Goal: Task Accomplishment & Management: Use online tool/utility

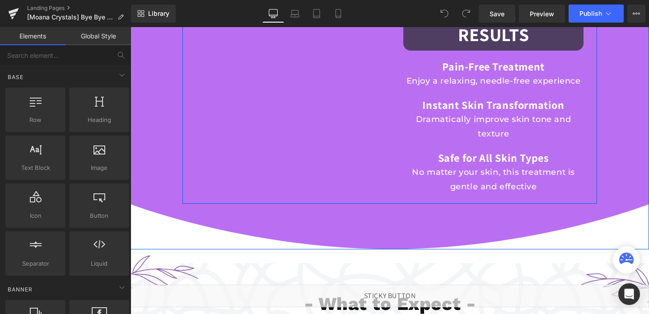
scroll to position [981, 0]
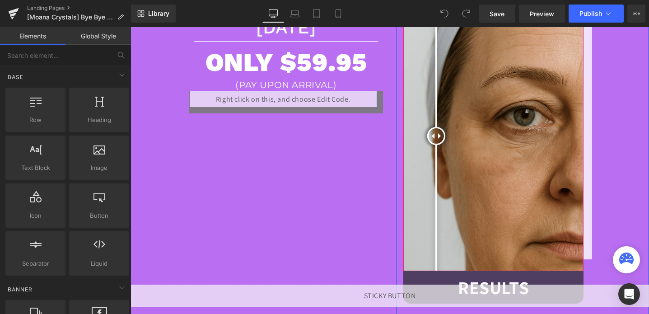
click at [436, 127] on div at bounding box center [436, 136] width 18 height 18
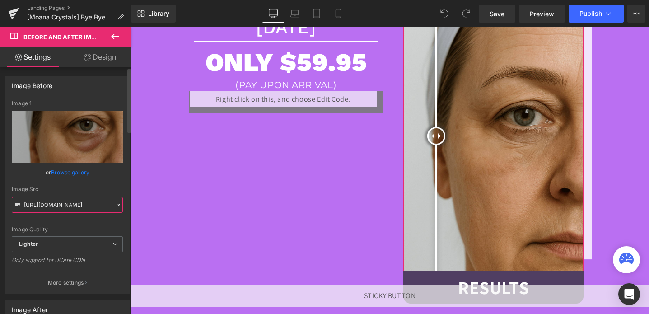
click at [76, 202] on input "[URL][DOMAIN_NAME]" at bounding box center [67, 205] width 111 height 16
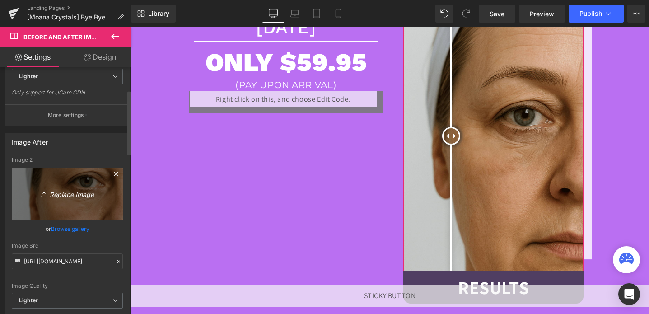
scroll to position [179, 0]
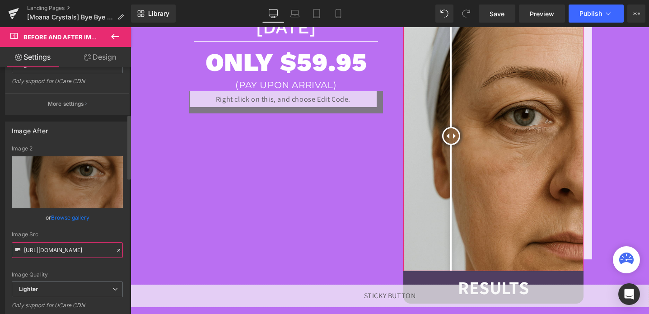
click at [89, 249] on input "[URL][DOMAIN_NAME]" at bounding box center [67, 250] width 111 height 16
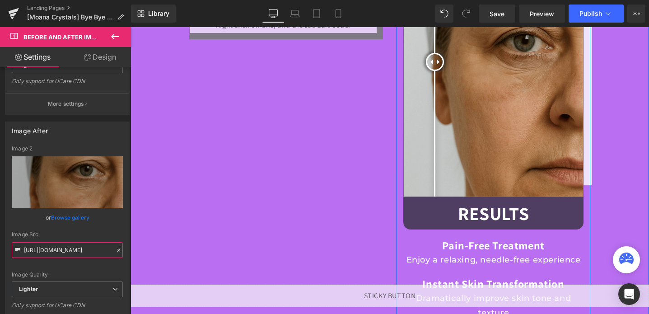
scroll to position [1061, 0]
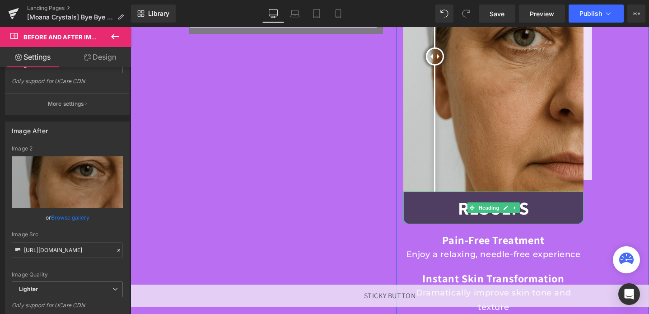
click at [414, 216] on h1 "Results" at bounding box center [494, 207] width 180 height 23
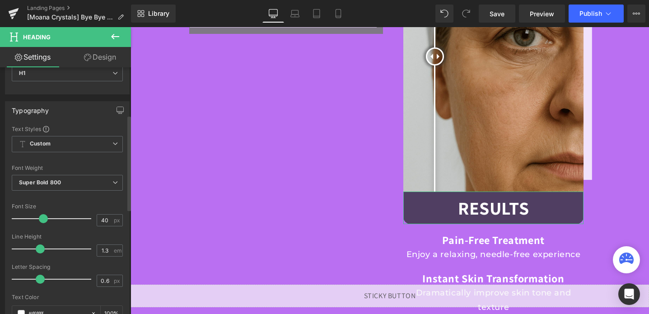
scroll to position [205, 0]
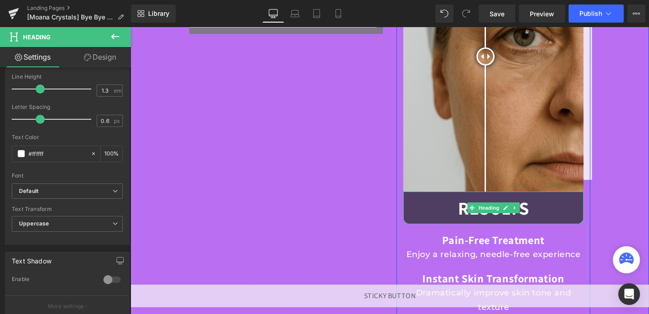
click at [426, 214] on h1 "Results" at bounding box center [494, 207] width 180 height 23
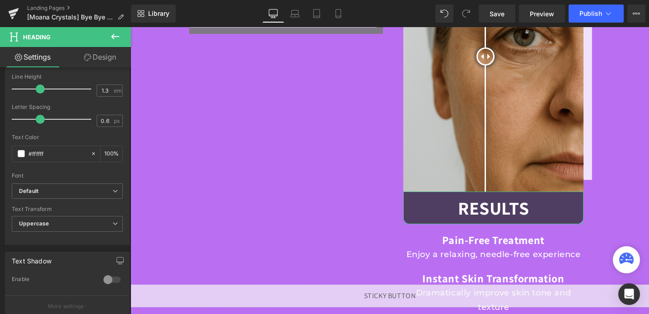
click at [97, 65] on link "Design" at bounding box center [100, 57] width 66 height 20
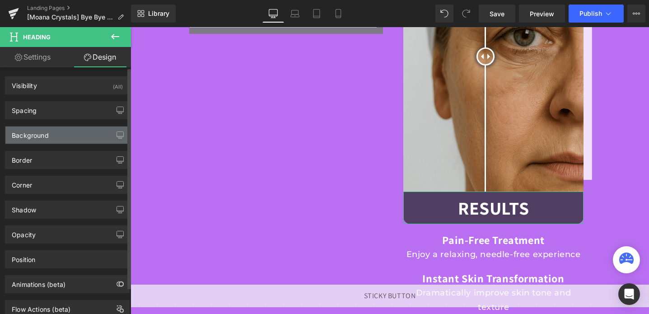
click at [32, 139] on div "Background" at bounding box center [30, 133] width 37 height 13
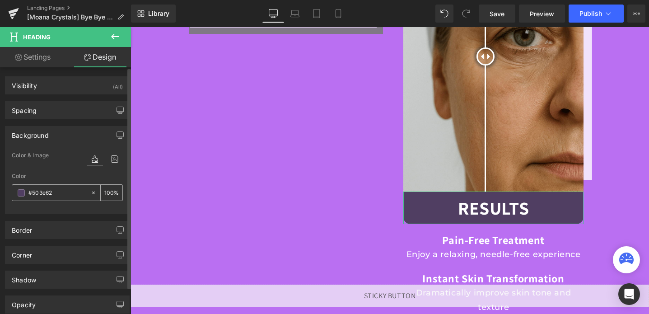
click at [53, 194] on input "#503e62" at bounding box center [57, 193] width 58 height 10
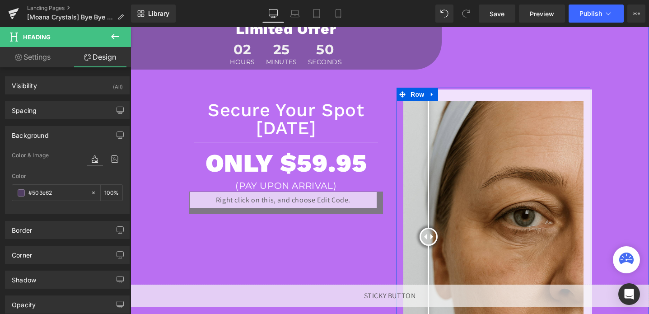
scroll to position [838, 0]
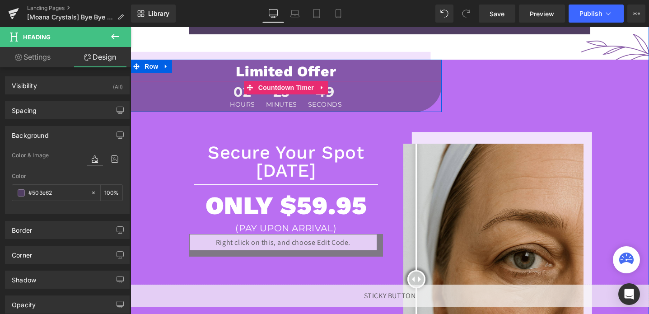
click at [436, 106] on div "02 Hours 25 Minutes 49 Seconds" at bounding box center [286, 96] width 311 height 31
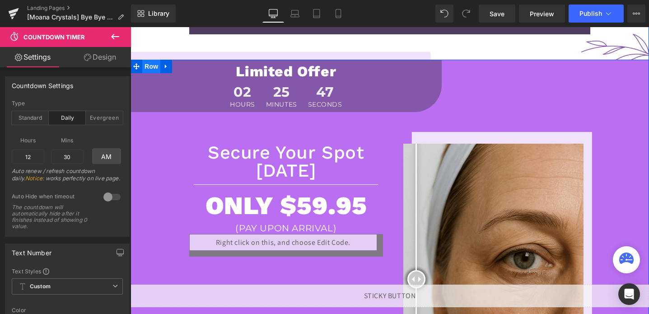
click at [151, 66] on span "Row" at bounding box center [151, 67] width 18 height 14
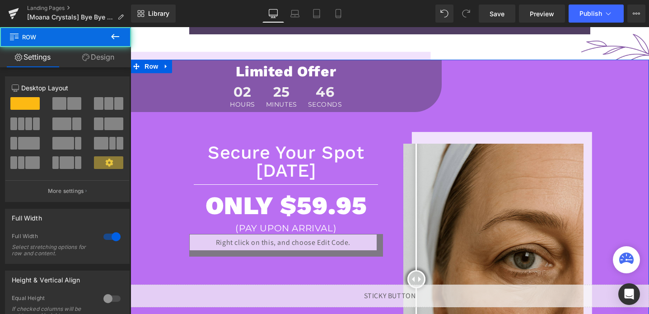
click at [89, 54] on link "Design" at bounding box center [99, 57] width 66 height 20
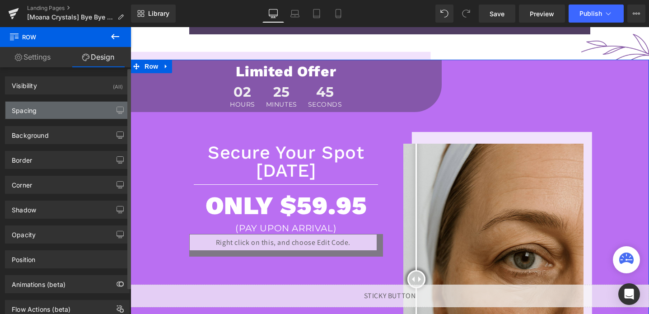
click at [71, 116] on div "Spacing" at bounding box center [67, 110] width 124 height 17
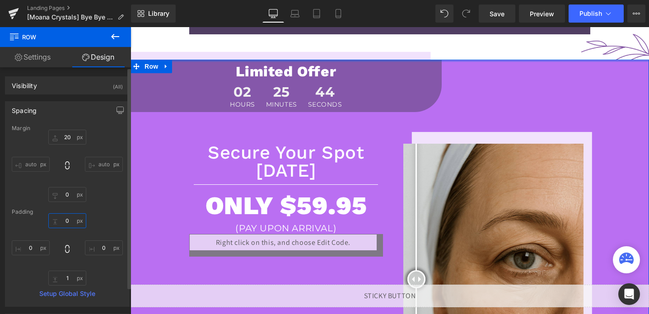
click at [74, 225] on input "0" at bounding box center [67, 220] width 38 height 15
type input "30"
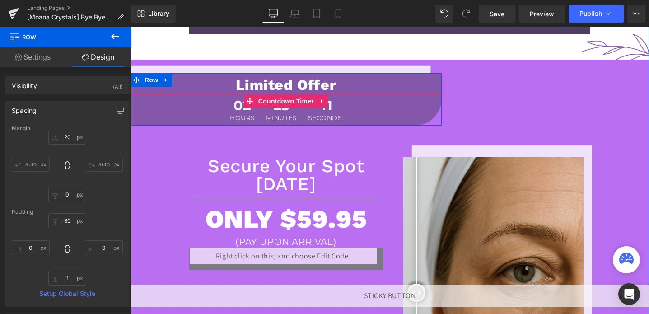
click at [169, 113] on div "02 Hours 25 Minutes 41 Seconds" at bounding box center [286, 109] width 311 height 31
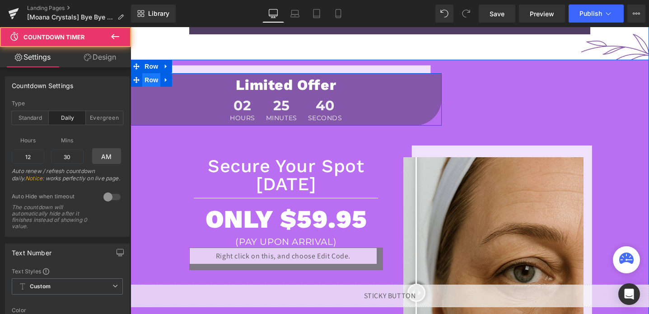
click at [150, 77] on span "Row" at bounding box center [151, 80] width 18 height 14
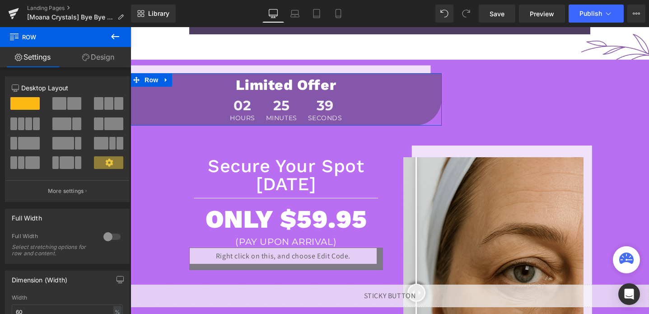
click at [96, 51] on link "Design" at bounding box center [99, 57] width 66 height 20
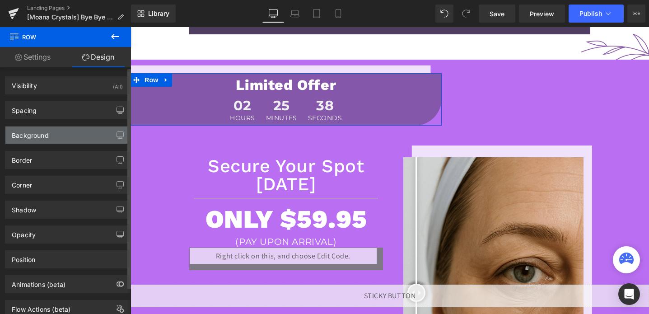
click at [53, 133] on div "Background" at bounding box center [67, 135] width 124 height 17
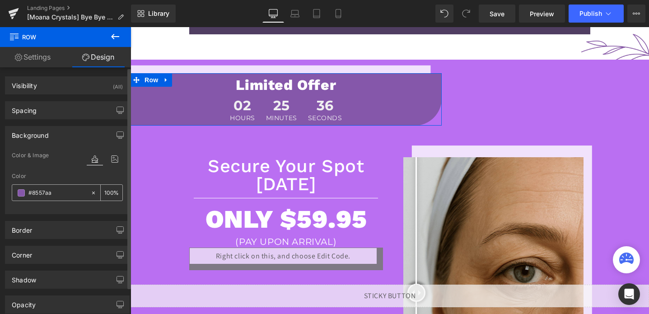
click at [66, 197] on input "#8557aa" at bounding box center [57, 193] width 58 height 10
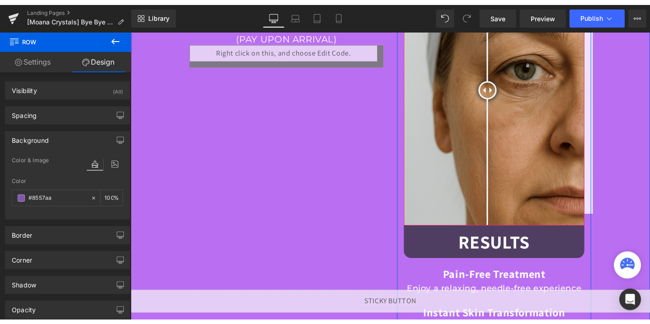
scroll to position [1052, 0]
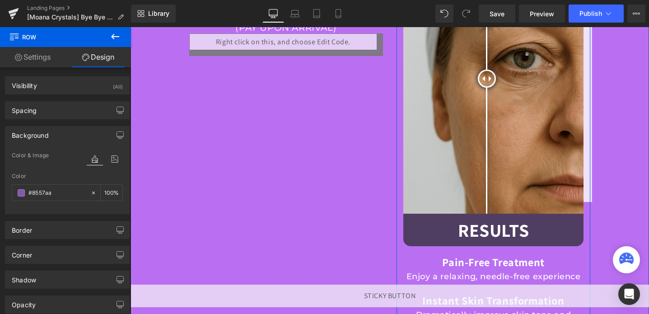
click at [425, 235] on h1 "Results" at bounding box center [494, 229] width 180 height 23
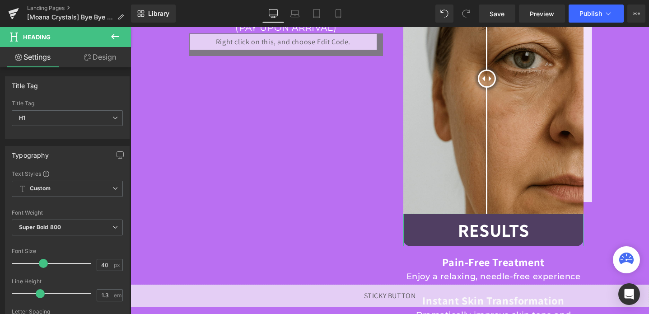
click at [102, 48] on link "Design" at bounding box center [100, 57] width 66 height 20
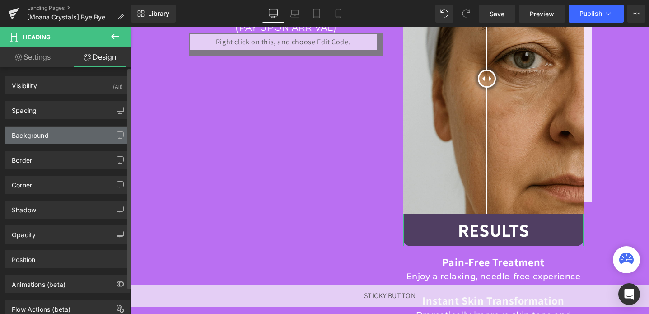
click at [55, 134] on div "Background" at bounding box center [67, 135] width 124 height 17
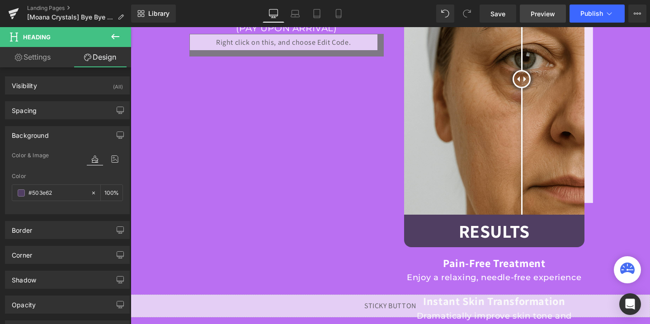
click at [558, 11] on link "Preview" at bounding box center [543, 14] width 46 height 18
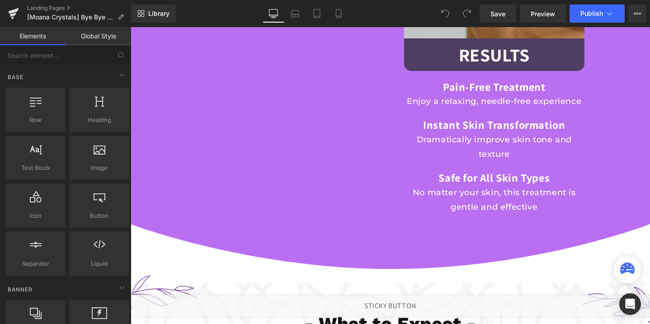
scroll to position [1337, 0]
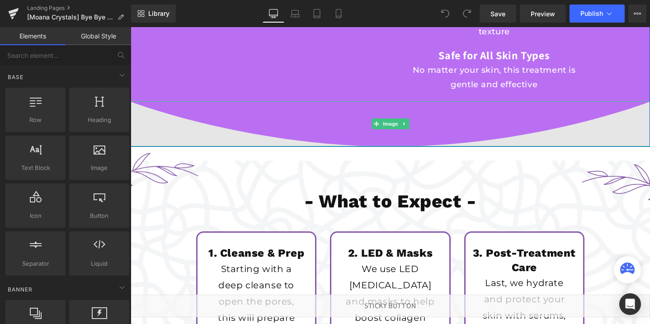
click at [283, 117] on img at bounding box center [390, 124] width 519 height 45
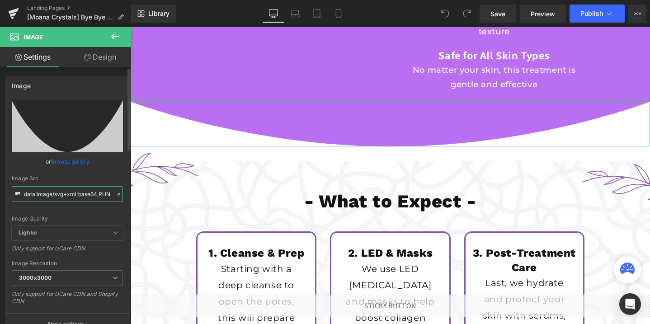
click at [46, 192] on input "data:image/svg+xml;base64,PHN2ZyB3aWR0aD0iMTAwJSIgaGVpZ2h0PSIxMDBweCIgdmlld0Jve…" at bounding box center [67, 194] width 111 height 16
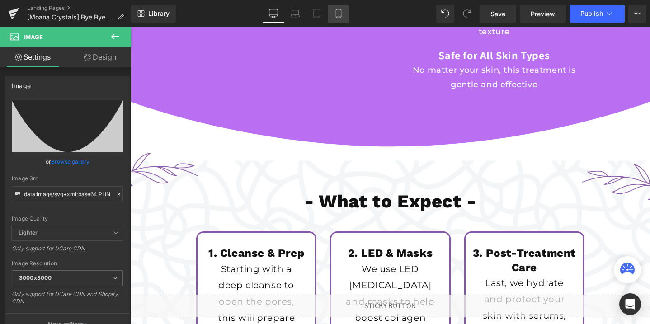
click at [338, 13] on icon at bounding box center [338, 13] width 9 height 9
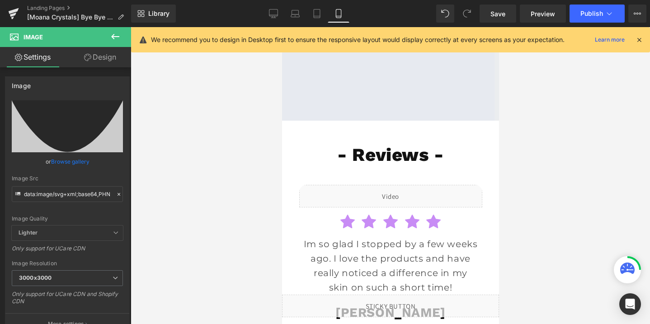
scroll to position [3795, 0]
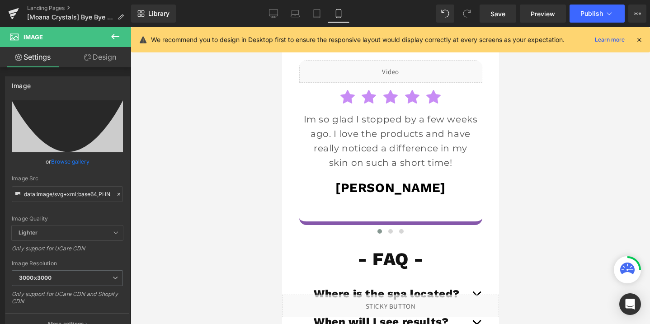
click at [373, 184] on div "Liquid Icon Icon Icon Icon Icon" at bounding box center [389, 149] width 203 height 178
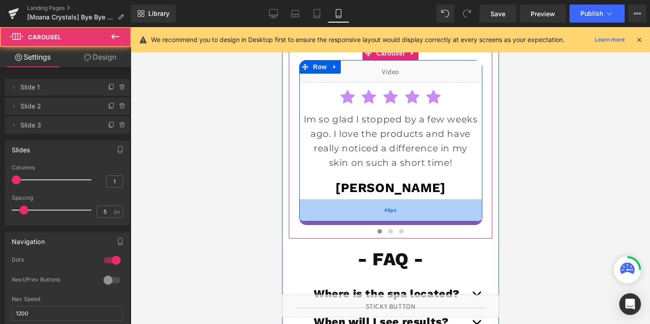
click at [374, 199] on div "49px" at bounding box center [390, 210] width 183 height 22
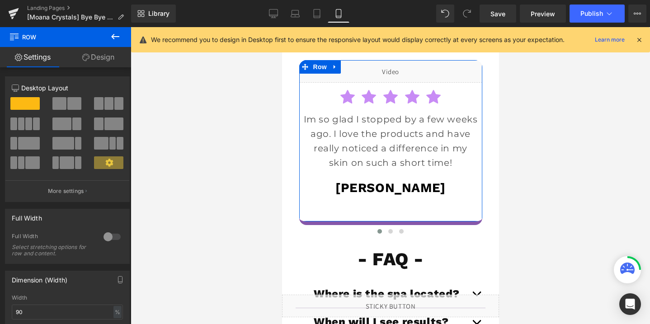
click at [109, 60] on link "Design" at bounding box center [99, 57] width 66 height 20
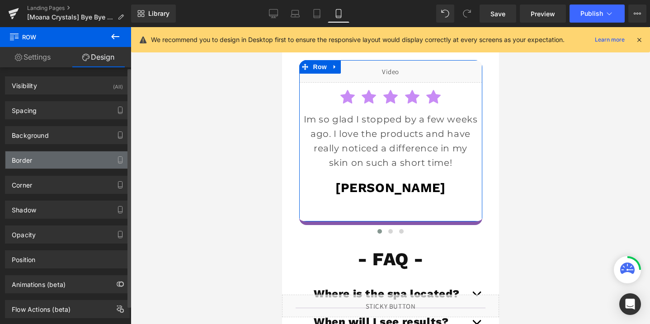
click at [42, 160] on div "Border" at bounding box center [67, 159] width 124 height 17
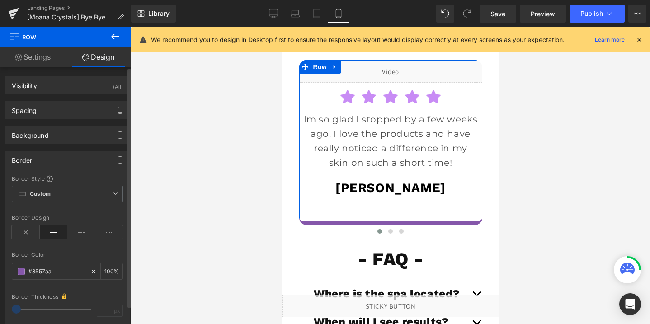
scroll to position [80, 0]
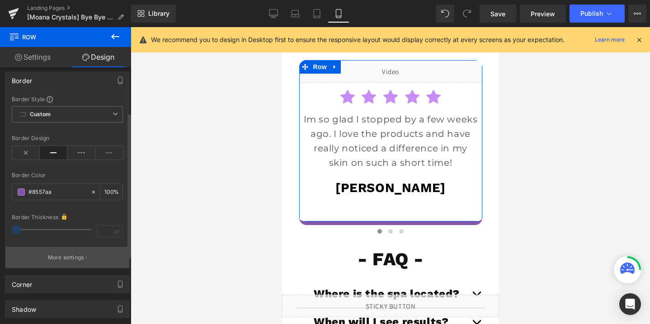
click at [60, 259] on p "More settings" at bounding box center [66, 257] width 36 height 8
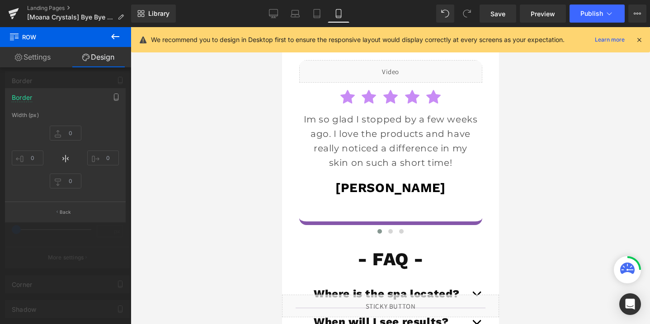
click at [357, 176] on div at bounding box center [390, 175] width 217 height 297
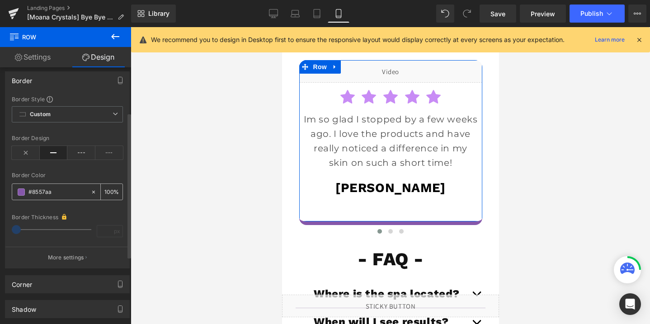
click at [72, 187] on input "text" at bounding box center [57, 192] width 58 height 10
type input "#8557aa"
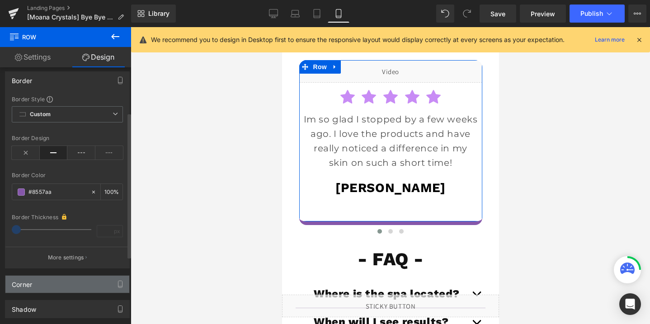
click at [22, 281] on div "Corner" at bounding box center [22, 282] width 20 height 13
click at [38, 285] on div "Corner" at bounding box center [67, 284] width 124 height 17
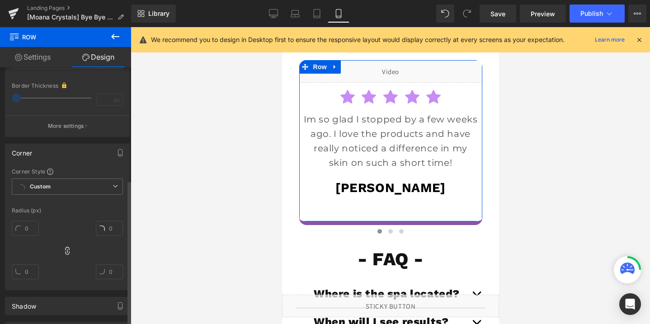
scroll to position [225, 0]
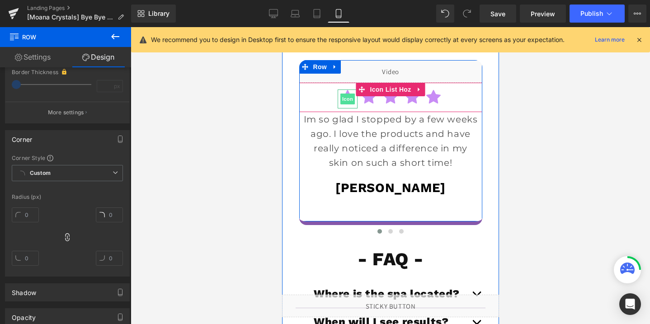
click at [345, 94] on span "Icon" at bounding box center [347, 99] width 14 height 11
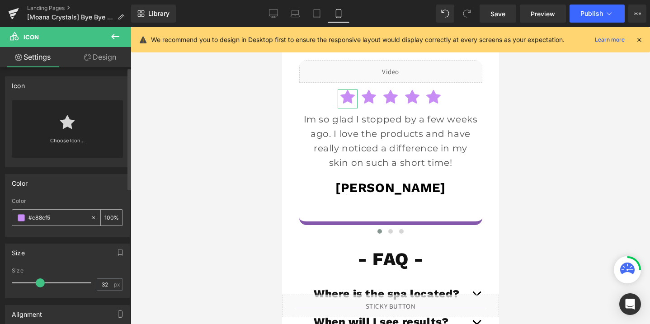
click at [65, 215] on input "#c88cf5" at bounding box center [57, 218] width 58 height 10
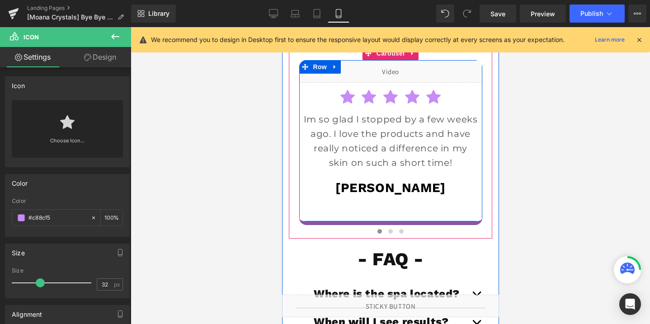
scroll to position [3772, 0]
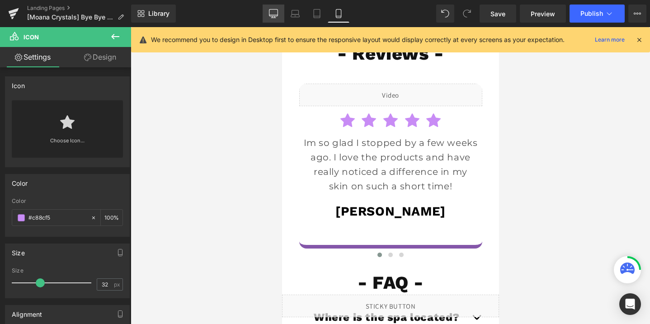
click at [269, 13] on icon at bounding box center [273, 12] width 9 height 7
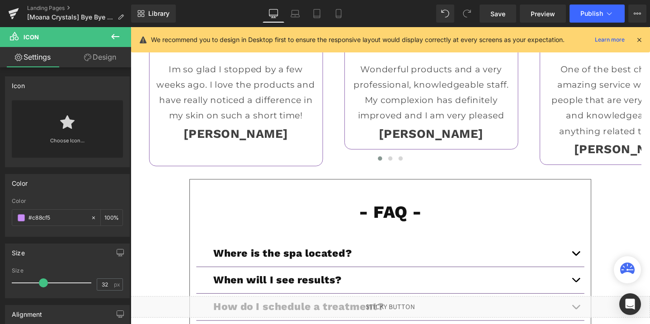
scroll to position [2823, 0]
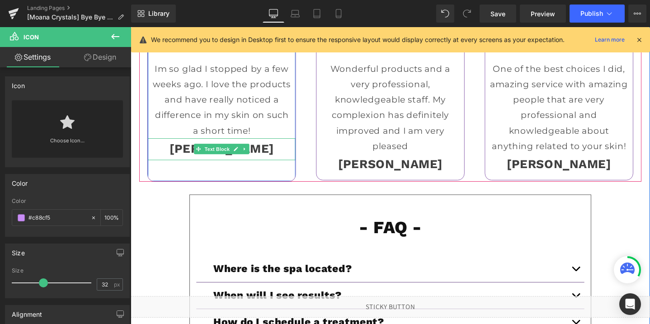
click at [296, 167] on p "[PERSON_NAME]" at bounding box center [226, 155] width 155 height 23
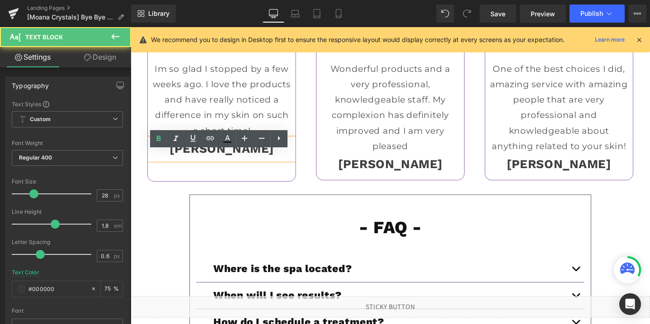
click at [279, 189] on div "Liquid Icon Icon Icon Icon Icon Icon List Hoz Text Block Laura Z. Text Block Ro…" at bounding box center [226, 94] width 156 height 189
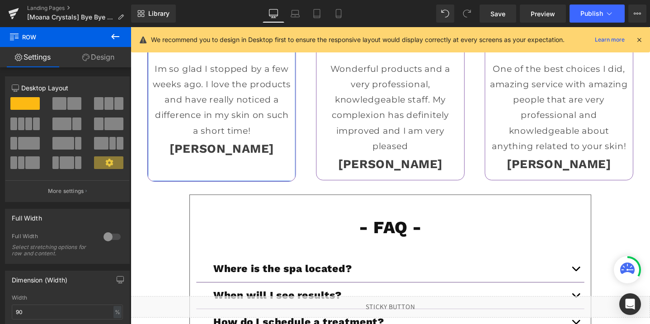
click at [95, 57] on link "Design" at bounding box center [99, 57] width 66 height 20
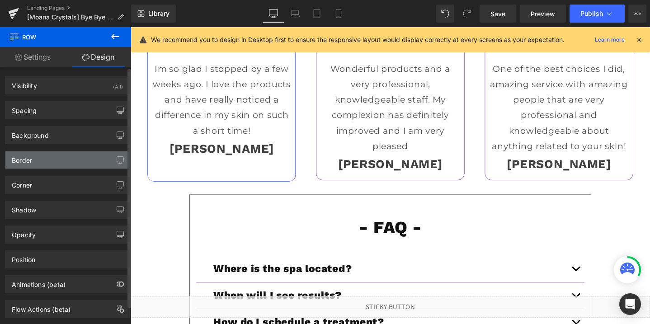
click at [50, 160] on div "Border" at bounding box center [67, 159] width 124 height 17
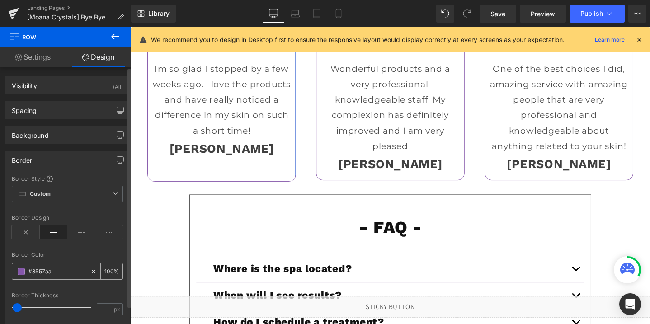
click at [46, 275] on input "text" at bounding box center [57, 272] width 58 height 10
type input "#8557aa"
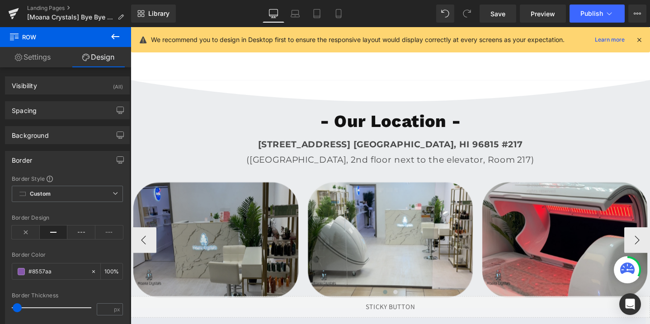
scroll to position [2234, 0]
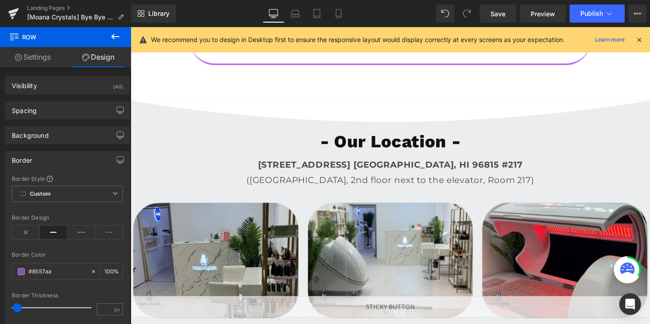
click at [195, 155] on h1 "- Our Location -" at bounding box center [404, 147] width 547 height 23
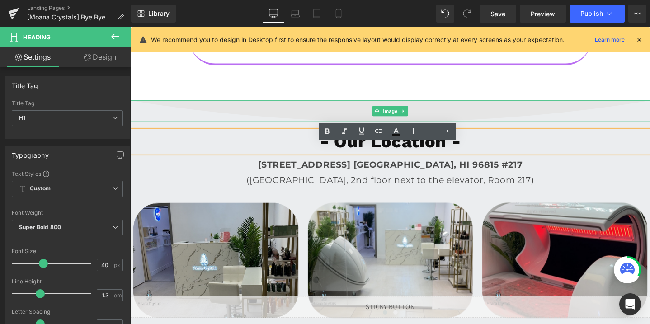
click at [164, 127] on img at bounding box center [404, 115] width 547 height 23
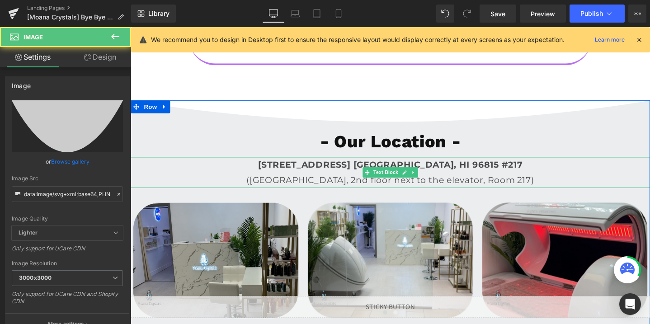
click at [156, 180] on p "[STREET_ADDRESS] [GEOGRAPHIC_DATA], HI 96815 #217" at bounding box center [404, 172] width 547 height 16
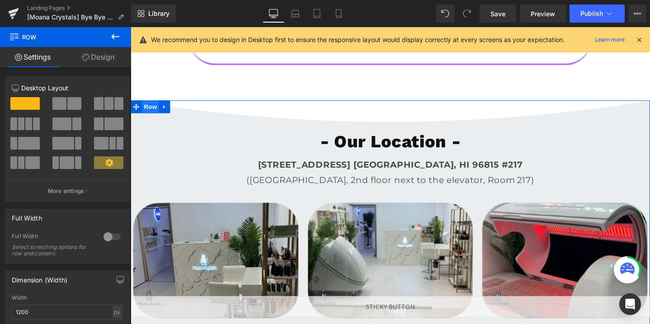
click at [149, 118] on span "Row" at bounding box center [151, 111] width 18 height 14
click at [98, 53] on link "Design" at bounding box center [99, 57] width 66 height 20
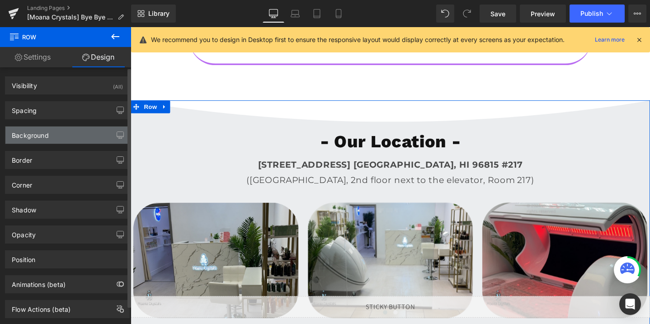
click at [34, 127] on div "Background" at bounding box center [30, 133] width 37 height 13
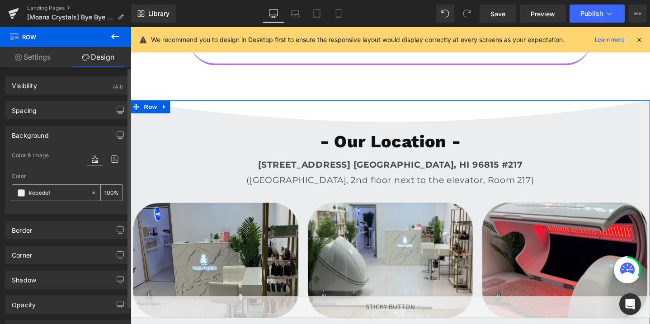
click at [49, 199] on div "#ebedef" at bounding box center [51, 193] width 78 height 16
click at [52, 191] on input "#ebedef" at bounding box center [57, 193] width 58 height 10
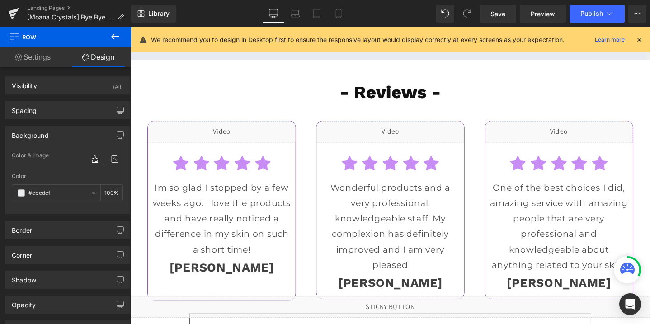
scroll to position [2698, 0]
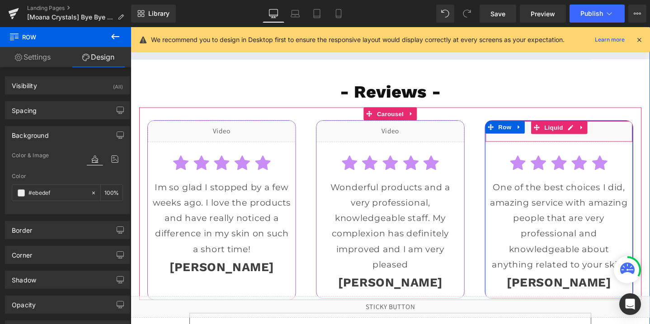
click at [596, 148] on div "Liquid" at bounding box center [581, 137] width 155 height 23
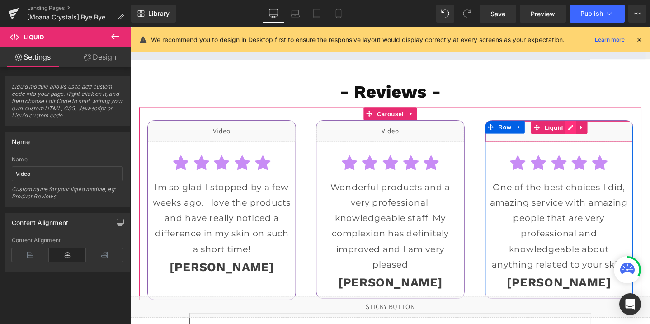
click at [590, 148] on div "Liquid" at bounding box center [581, 137] width 155 height 23
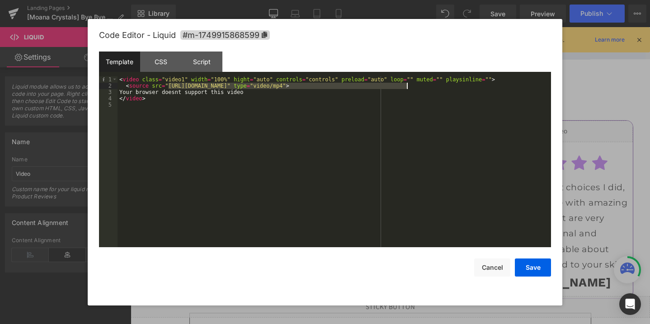
drag, startPoint x: 168, startPoint y: 84, endPoint x: 404, endPoint y: 84, distance: 235.9
click at [405, 85] on div "< video class = "video1" width = "100%" hight = "auto" controls = "controls" pr…" at bounding box center [333, 167] width 433 height 183
click at [408, 83] on div "< video class = "video1" width = "100%" hight = "auto" controls = "controls" pr…" at bounding box center [333, 167] width 433 height 183
drag, startPoint x: 406, startPoint y: 83, endPoint x: 169, endPoint y: 87, distance: 237.3
click at [169, 87] on div "< video class = "video1" width = "100%" hight = "auto" controls = "controls" pr…" at bounding box center [333, 167] width 433 height 183
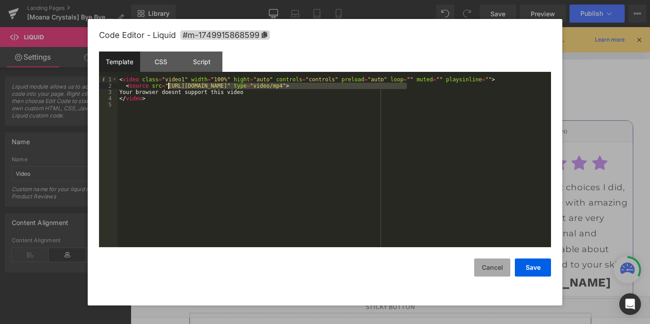
click at [479, 272] on button "Cancel" at bounding box center [492, 267] width 36 height 18
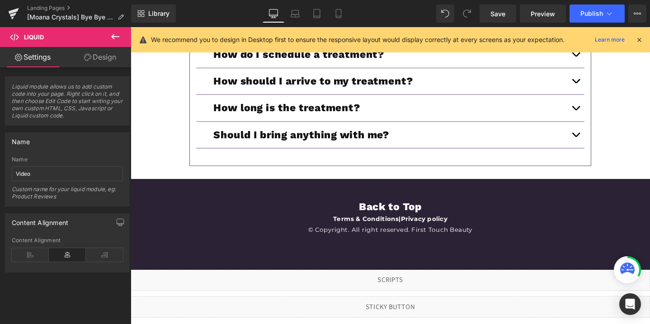
scroll to position [3079, 0]
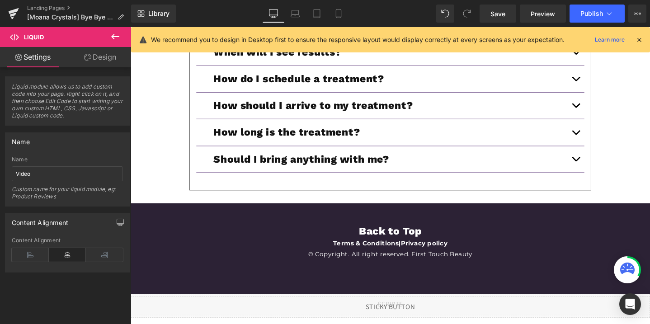
click at [459, 152] on div "How long is the treatment? Heading" at bounding box center [404, 138] width 408 height 28
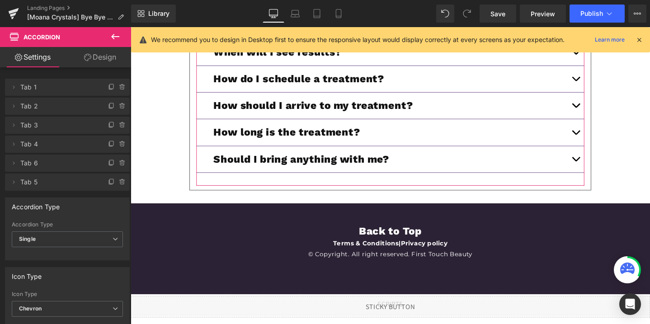
click at [91, 66] on link "Design" at bounding box center [100, 57] width 66 height 20
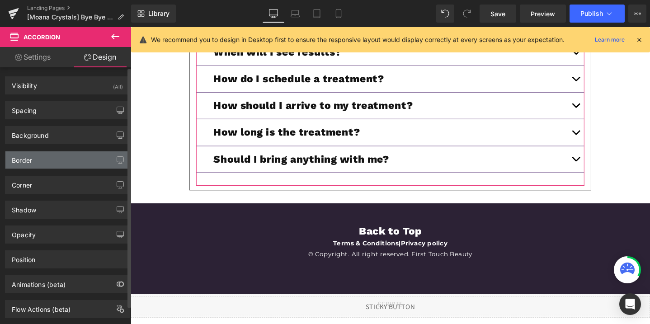
click at [41, 155] on div "Border" at bounding box center [67, 159] width 124 height 17
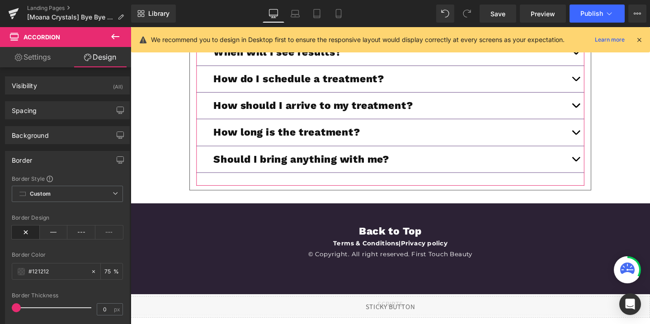
click at [32, 57] on link "Settings" at bounding box center [33, 57] width 66 height 20
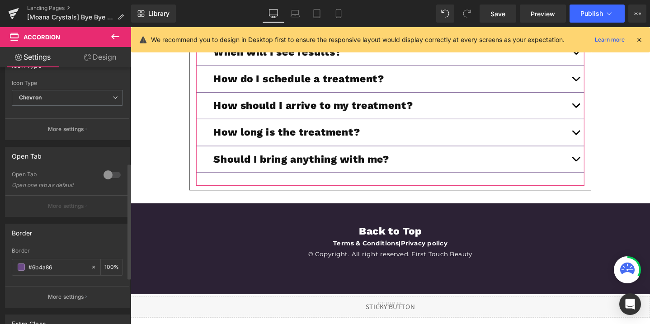
scroll to position [211, 0]
click at [51, 263] on input "#6b4a86" at bounding box center [57, 267] width 58 height 10
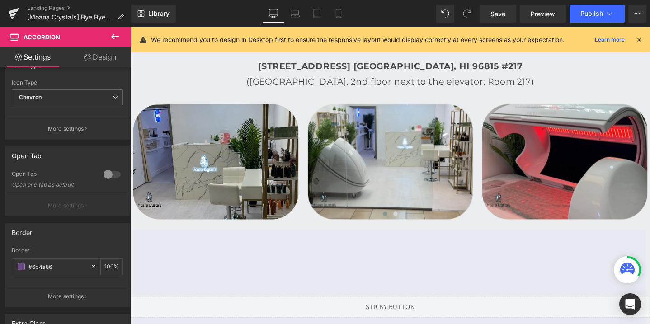
scroll to position [2240, 0]
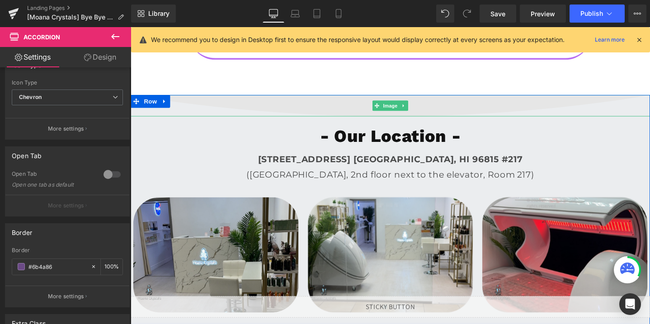
click at [351, 118] on img at bounding box center [404, 110] width 547 height 23
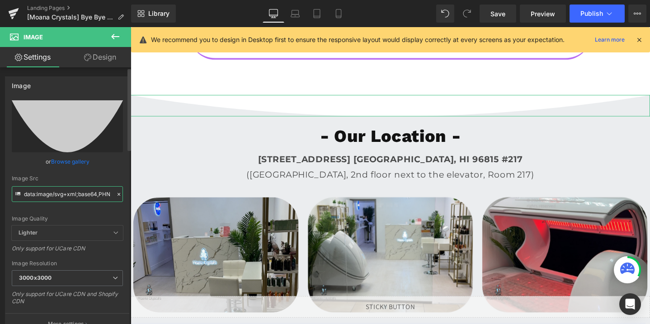
click at [56, 189] on input "data:image/svg+xml;base64,PHN2ZyB3aWR0aD0iMTAwJSIgaGVpZ2h0PSIxMDBweCIgdmlld0Jve…" at bounding box center [67, 194] width 111 height 16
